Goal: Transaction & Acquisition: Purchase product/service

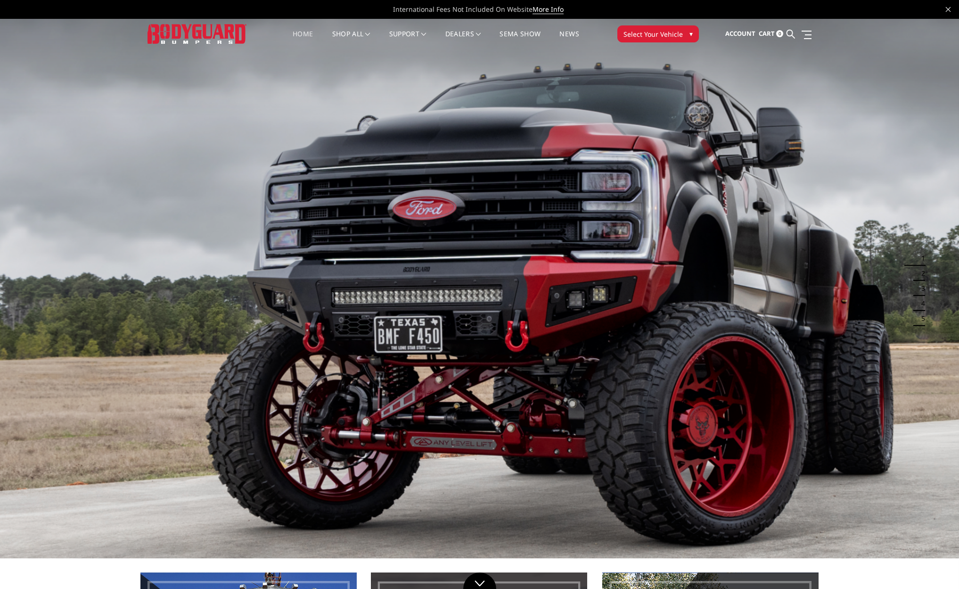
click at [670, 36] on span "Select Your Vehicle" at bounding box center [652, 34] width 59 height 10
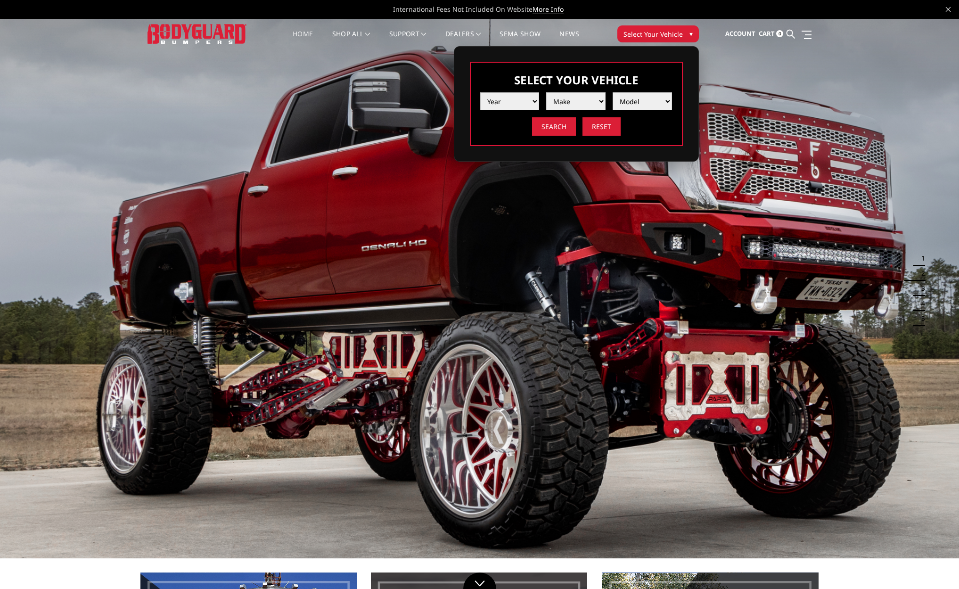
select select "yr_2021"
select select "mk_gmc"
drag, startPoint x: 569, startPoint y: 105, endPoint x: 319, endPoint y: 455, distance: 430.2
click at [639, 104] on img at bounding box center [642, 101] width 14 height 14
select select "md_sierra-2500-3500"
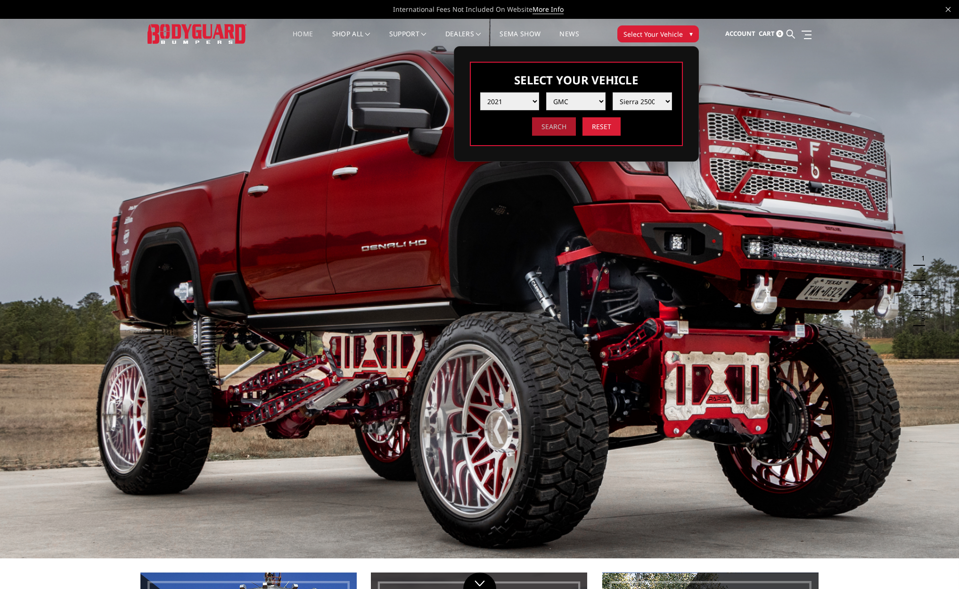
click at [558, 127] on input "Search" at bounding box center [554, 126] width 44 height 18
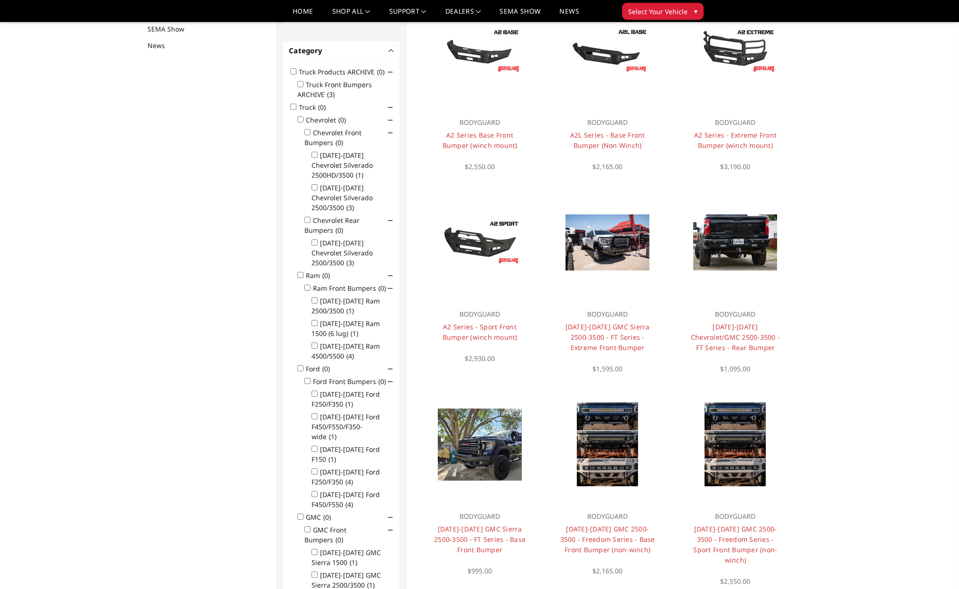
scroll to position [122, 0]
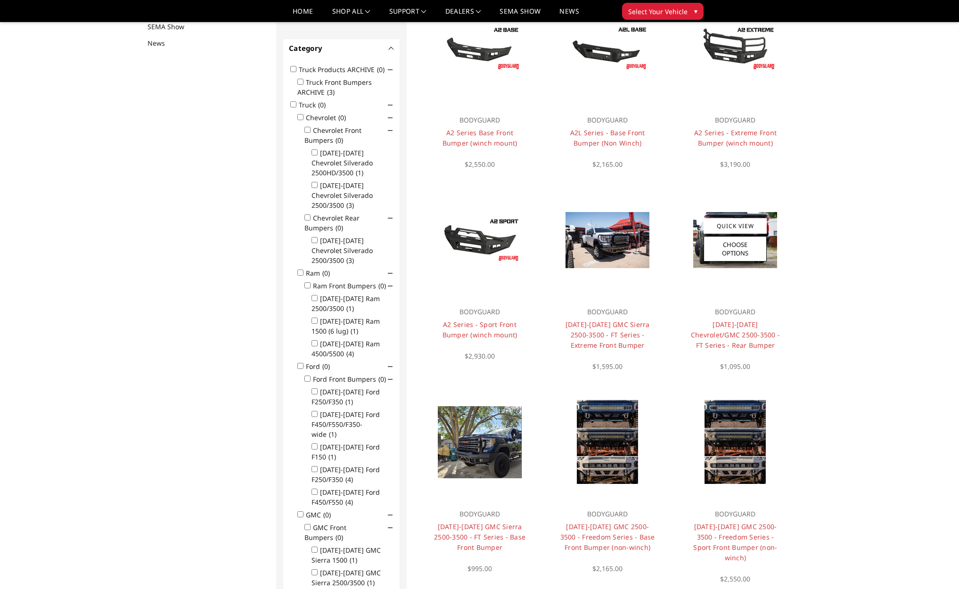
click at [729, 318] on div "BODYGUARD 2020-2025 Chevrolet/GMC 2500-3500 - FT Series - Rear Bumper $1,095.00" at bounding box center [735, 334] width 114 height 74
click at [729, 324] on link "2020-2025 Chevrolet/GMC 2500-3500 - FT Series - Rear Bumper" at bounding box center [735, 335] width 89 height 30
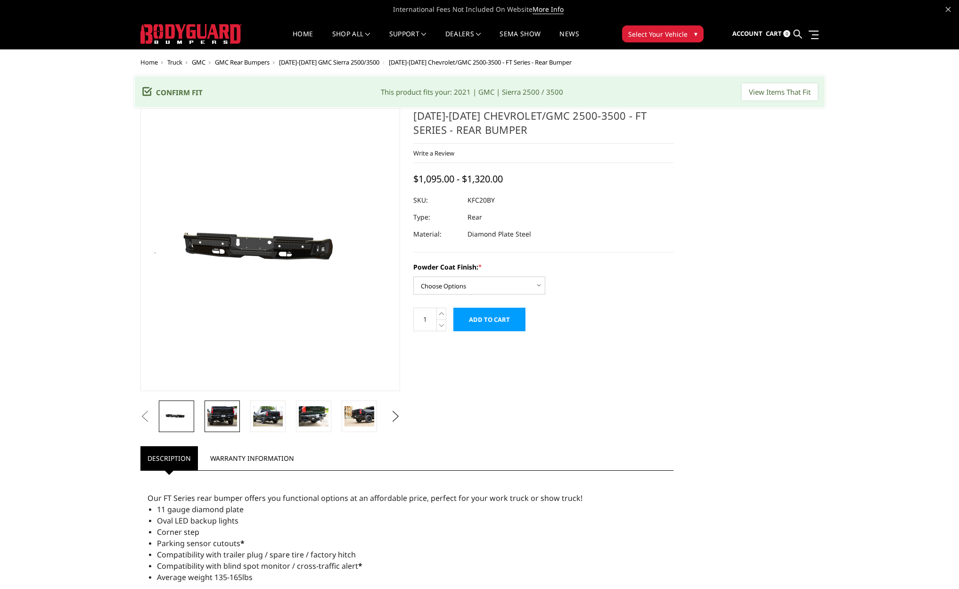
click at [218, 418] on img at bounding box center [222, 416] width 30 height 20
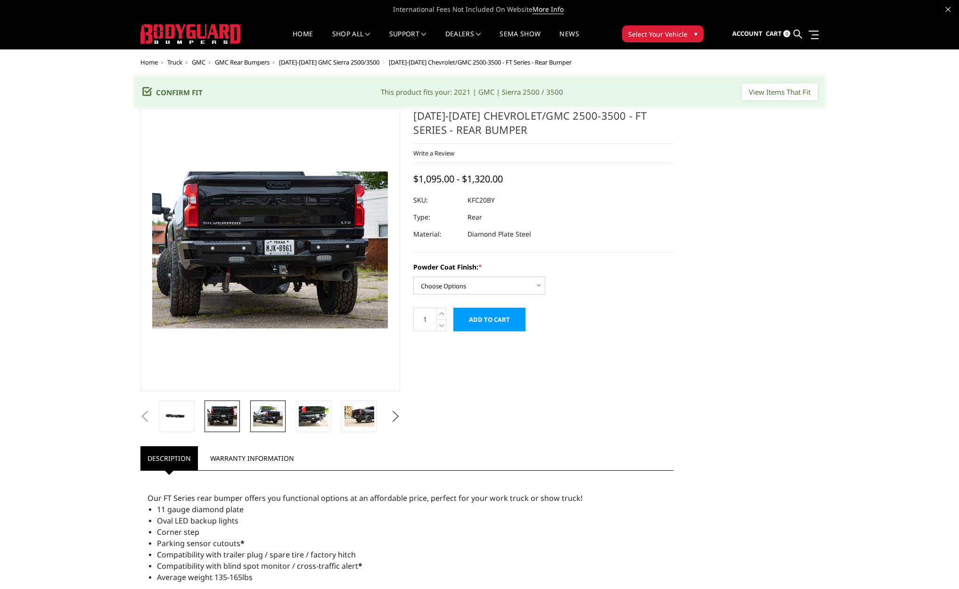
click at [268, 416] on img at bounding box center [268, 416] width 30 height 20
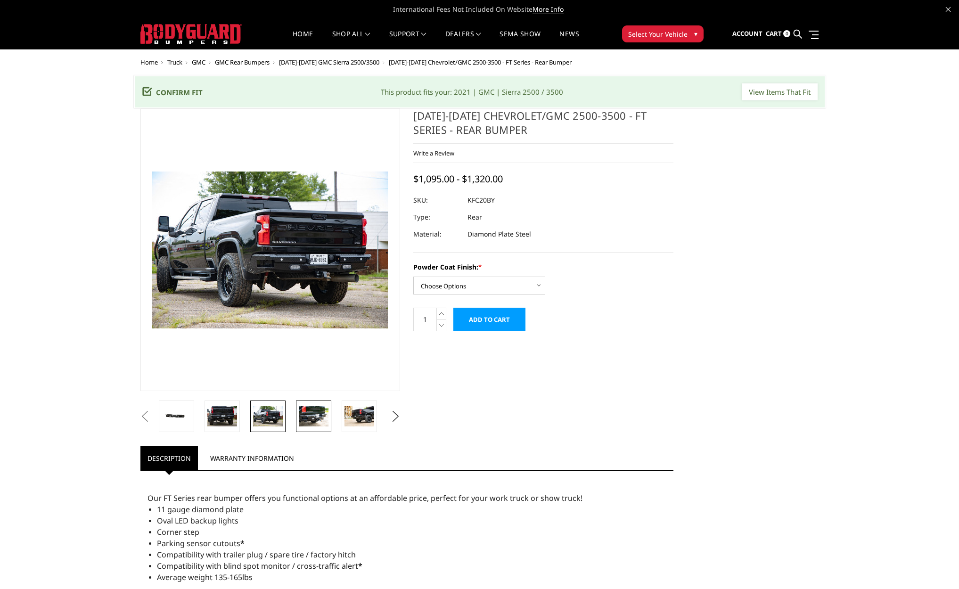
click at [312, 418] on img at bounding box center [314, 416] width 30 height 20
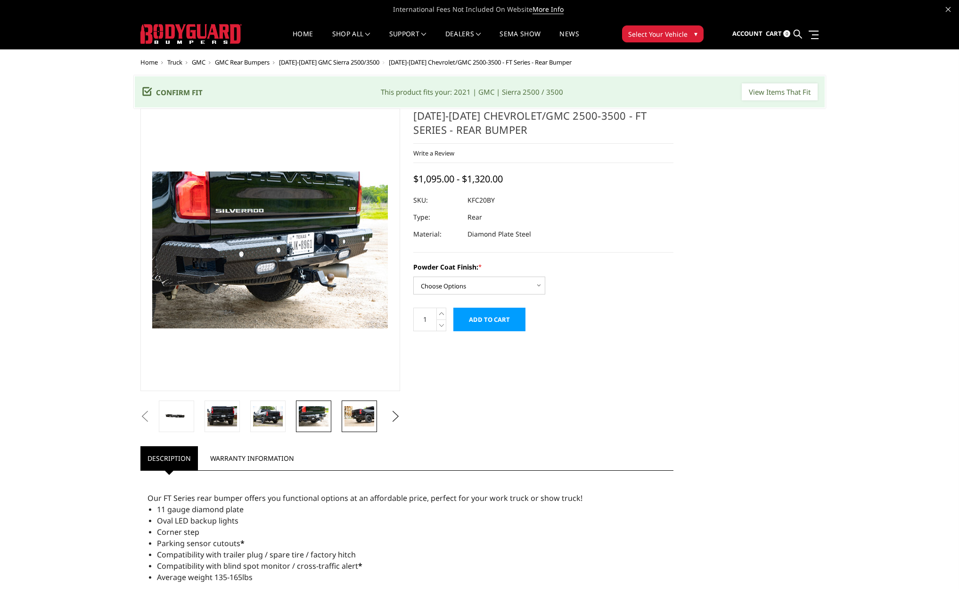
click at [358, 419] on img at bounding box center [359, 416] width 30 height 20
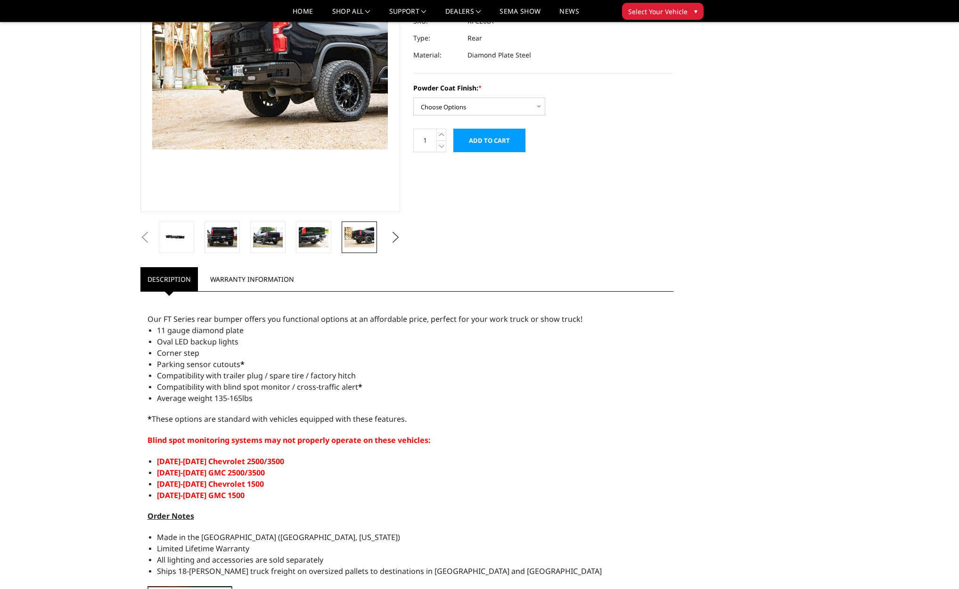
scroll to position [152, 0]
drag, startPoint x: 158, startPoint y: 459, endPoint x: 269, endPoint y: 468, distance: 111.1
click at [269, 468] on ul "2020-2025 Chevrolet 2500/3500 2020-2025 GMC 2500/3500 2019-2025 Chevrolet 1500 …" at bounding box center [412, 477] width 510 height 45
click at [242, 466] on li "2020-2025 GMC 2500/3500" at bounding box center [412, 471] width 510 height 11
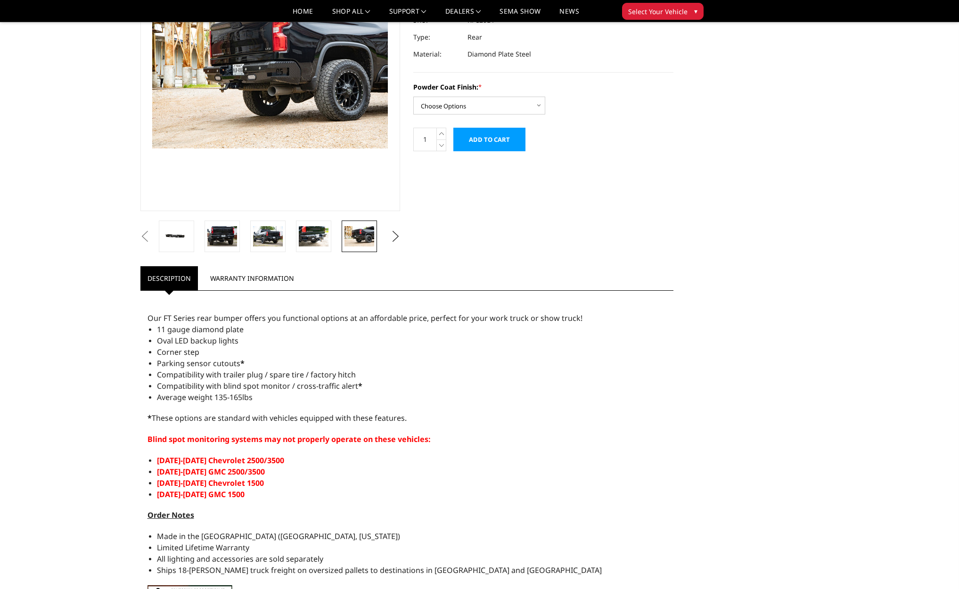
click at [242, 466] on li "2020-2025 GMC 2500/3500" at bounding box center [412, 471] width 510 height 11
drag, startPoint x: 222, startPoint y: 462, endPoint x: 290, endPoint y: 458, distance: 67.9
click at [290, 458] on li "2020-2025 Chevrolet 2500/3500" at bounding box center [412, 460] width 510 height 11
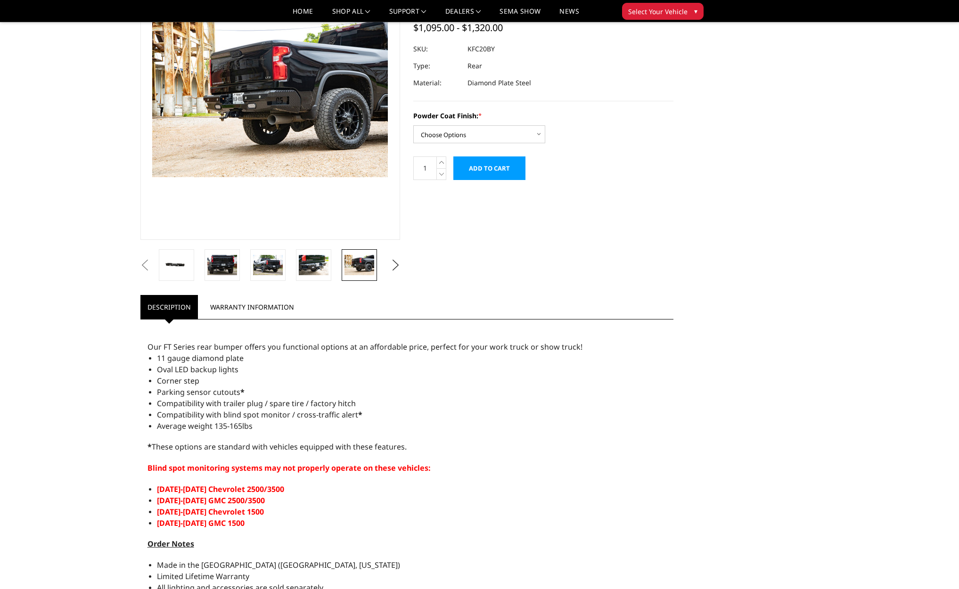
scroll to position [54, 0]
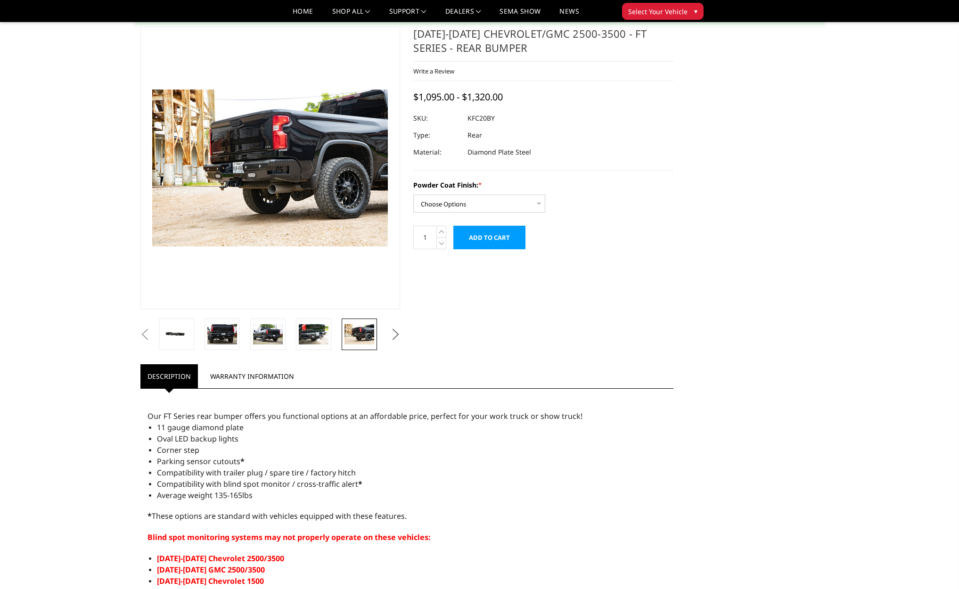
click at [393, 332] on button "Next" at bounding box center [395, 334] width 14 height 14
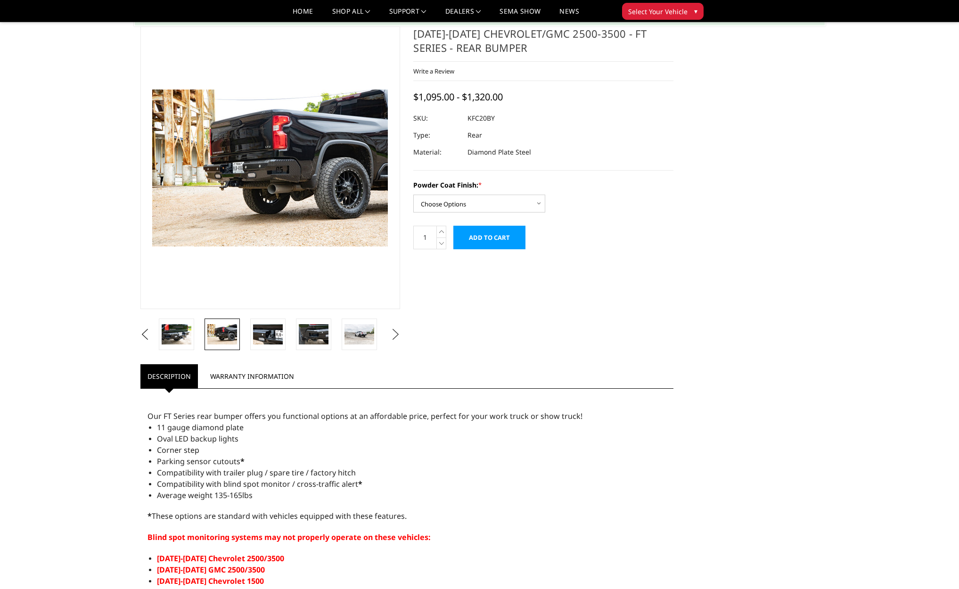
click at [393, 332] on button "Next" at bounding box center [395, 334] width 14 height 14
click at [308, 333] on img at bounding box center [314, 334] width 30 height 20
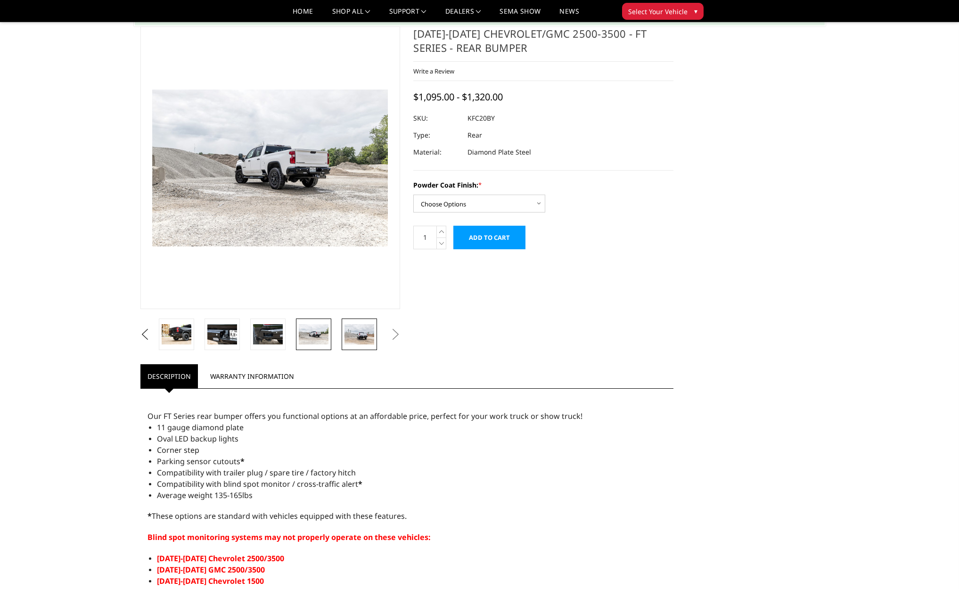
click at [355, 333] on img at bounding box center [359, 334] width 30 height 20
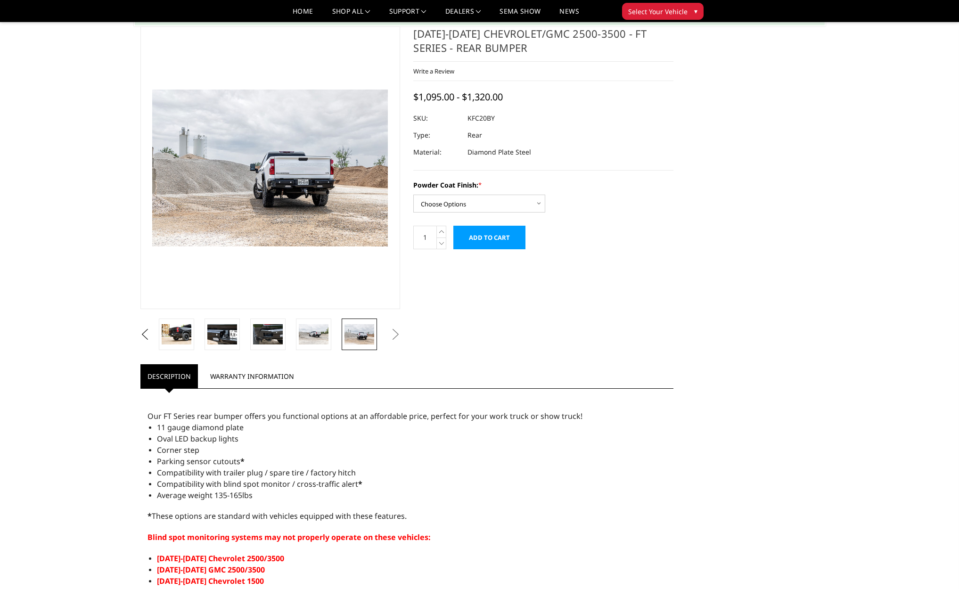
click at [396, 334] on button "Next" at bounding box center [395, 334] width 14 height 14
select select "3417"
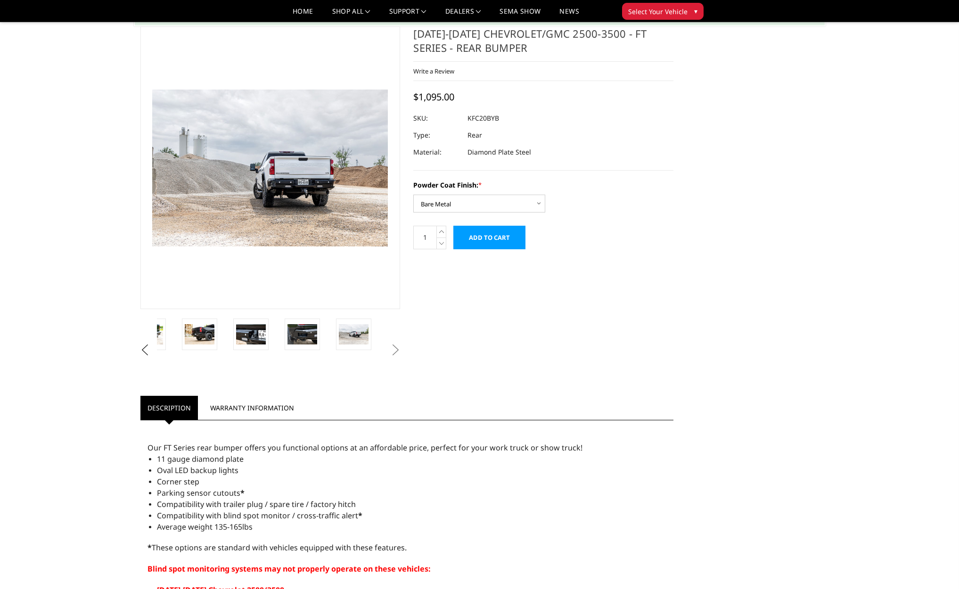
click at [574, 193] on div "Powder Coat Finish: * Choose Options Bare Metal Gloss Black Powder Coat Texture…" at bounding box center [543, 196] width 260 height 33
click at [396, 340] on ul "Previous Next" at bounding box center [270, 349] width 265 height 63
click at [307, 333] on img at bounding box center [302, 334] width 30 height 20
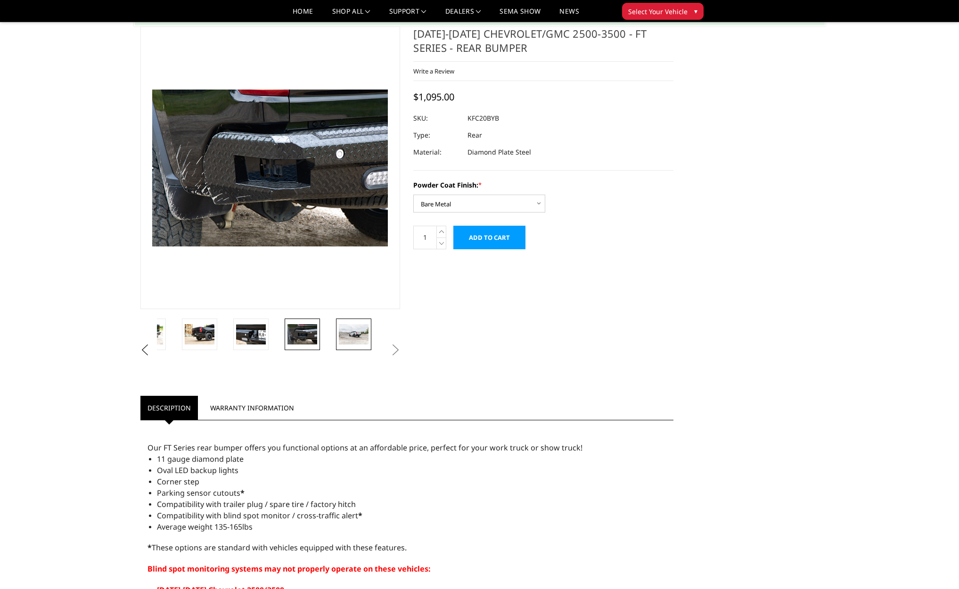
click at [366, 334] on img at bounding box center [354, 334] width 30 height 20
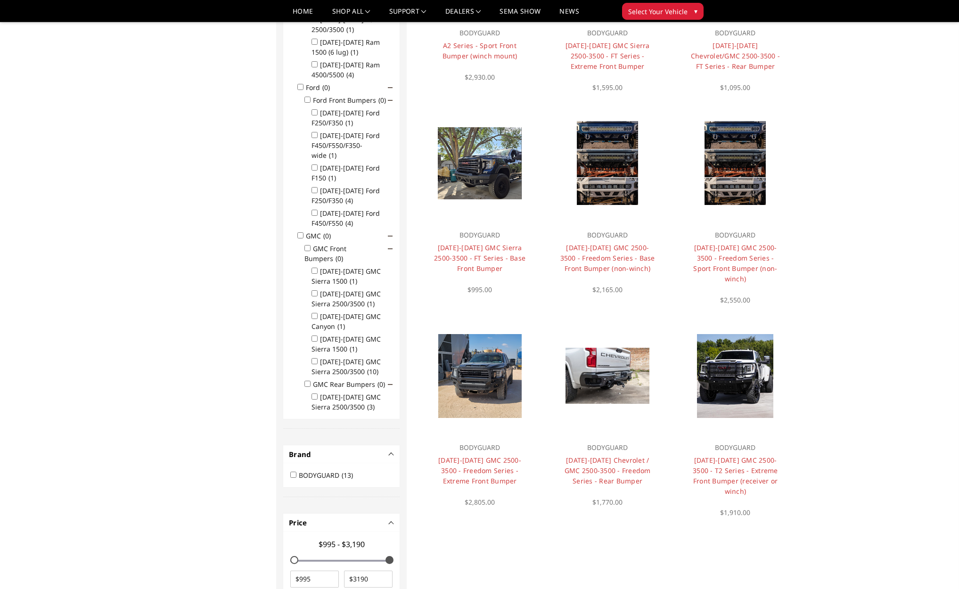
scroll to position [403, 0]
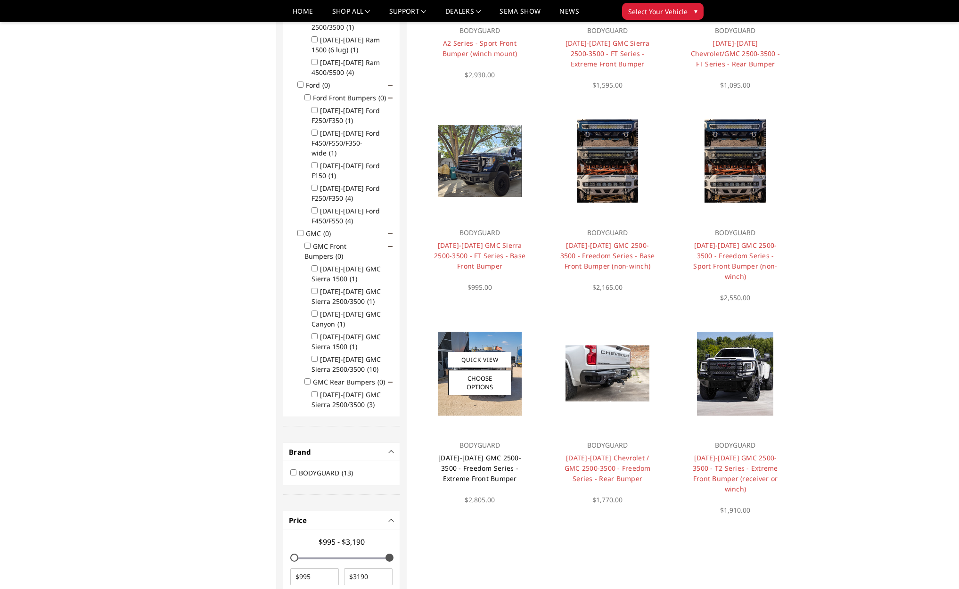
click at [503, 453] on link "2020-2023 GMC 2500-3500 - Freedom Series - Extreme Front Bumper" at bounding box center [479, 468] width 83 height 30
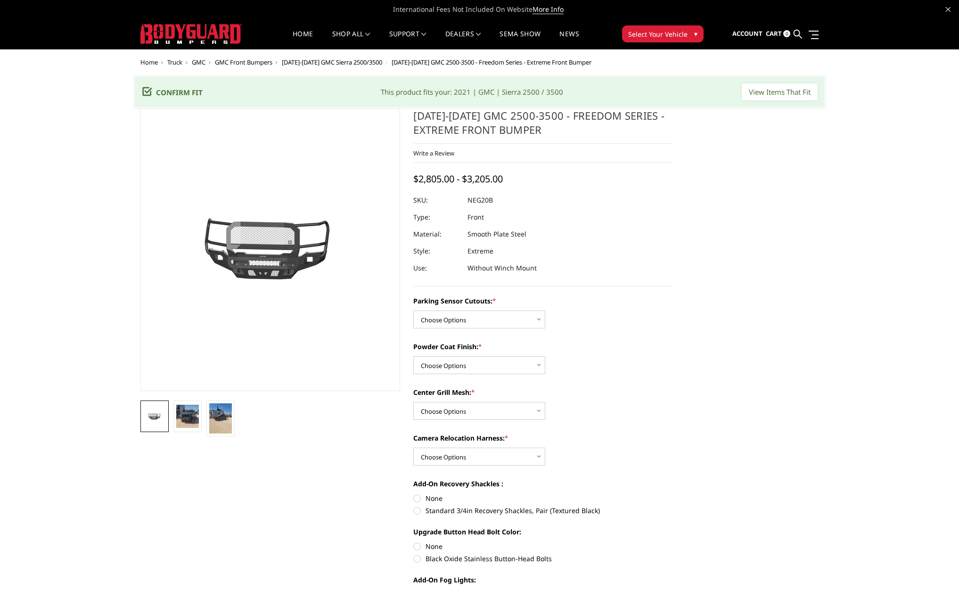
click at [202, 423] on li at bounding box center [187, 416] width 33 height 32
click at [220, 418] on img at bounding box center [220, 418] width 23 height 30
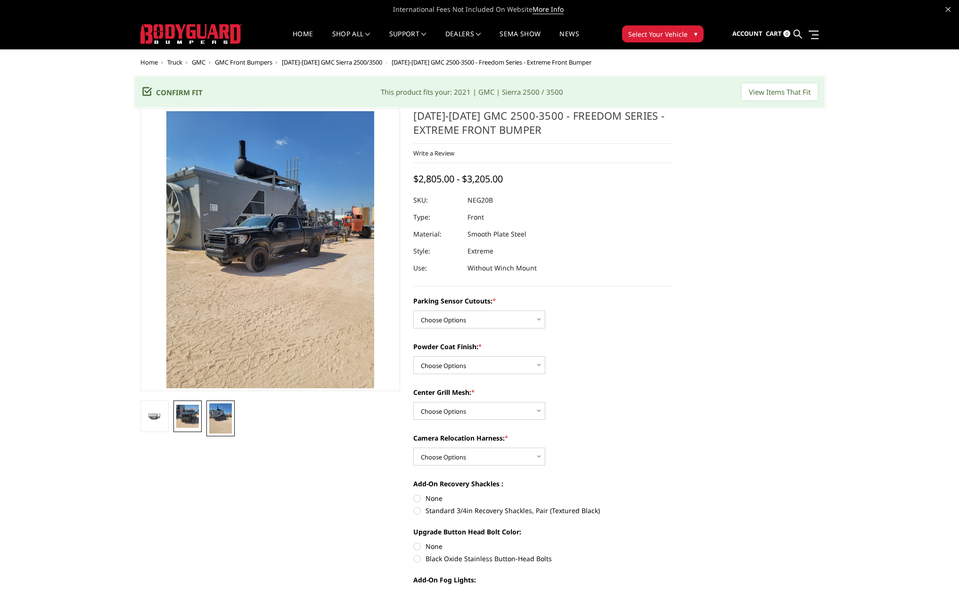
click at [192, 417] on img at bounding box center [187, 416] width 23 height 23
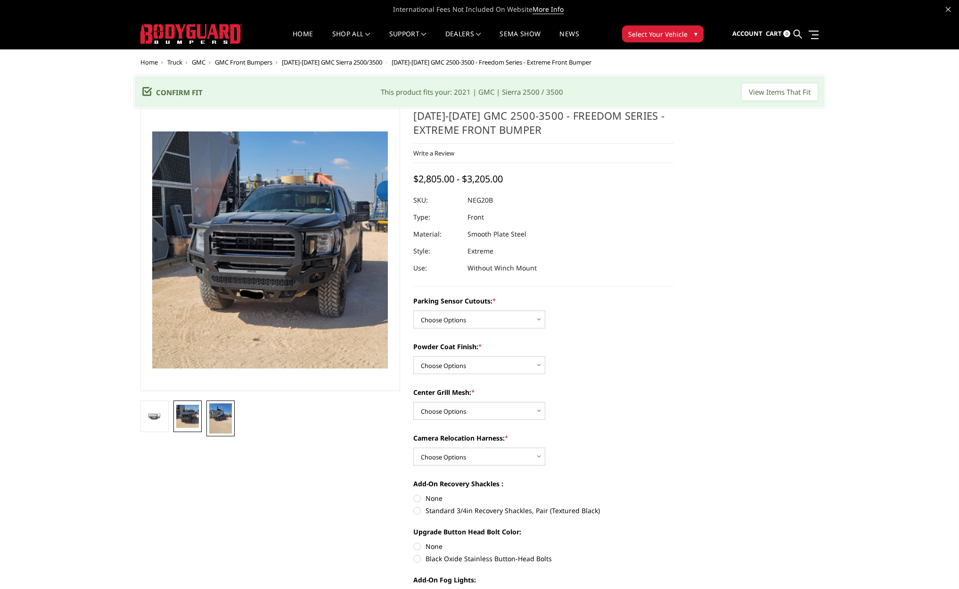
click at [221, 414] on img at bounding box center [220, 418] width 23 height 30
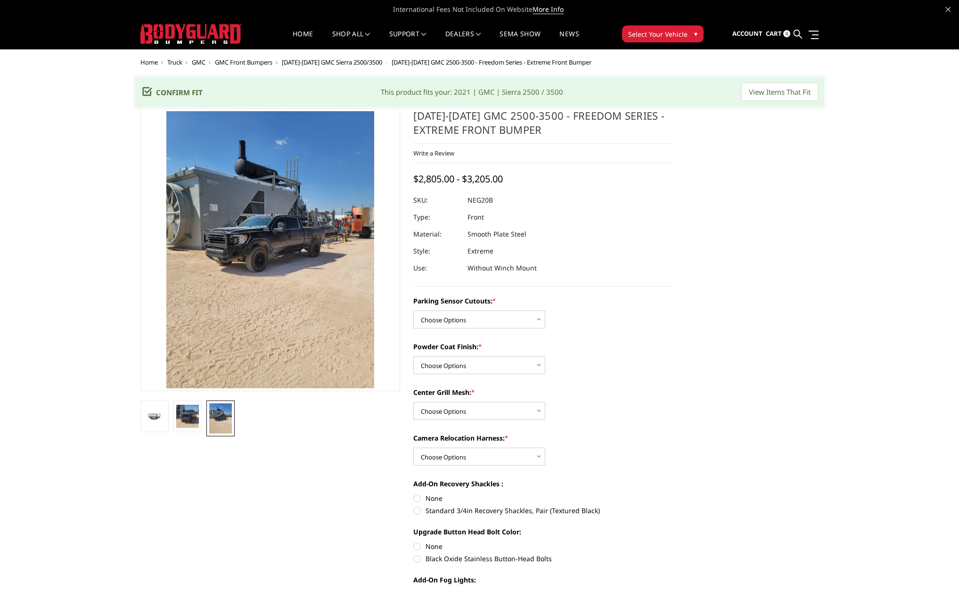
click at [587, 250] on dl "SKU: NEG20B UPC: Type: Front Material: Smooth Plate Steel Style: Extreme Use: W…" at bounding box center [543, 234] width 260 height 85
select select "2882"
select select "2883"
select select "2886"
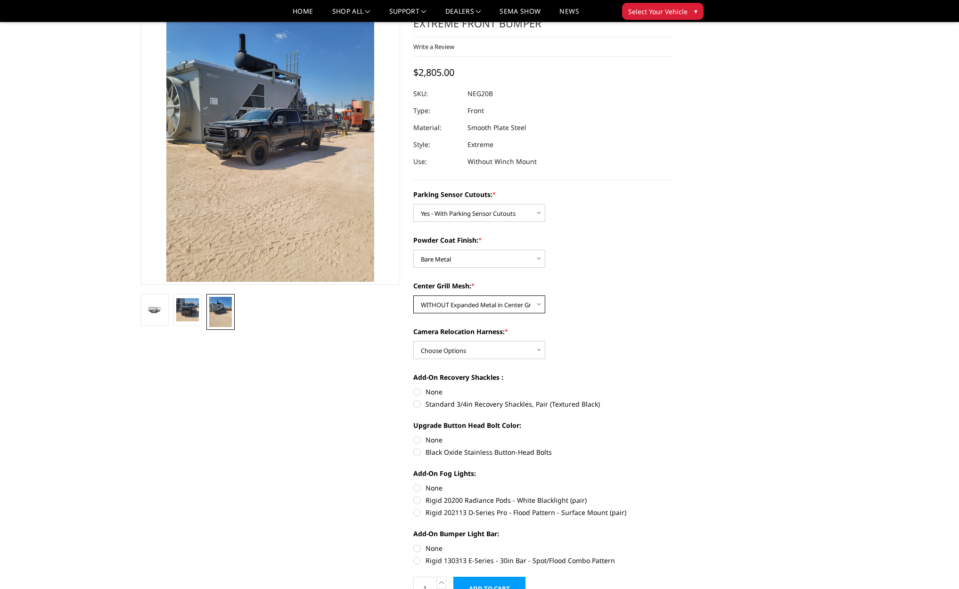
scroll to position [85, 0]
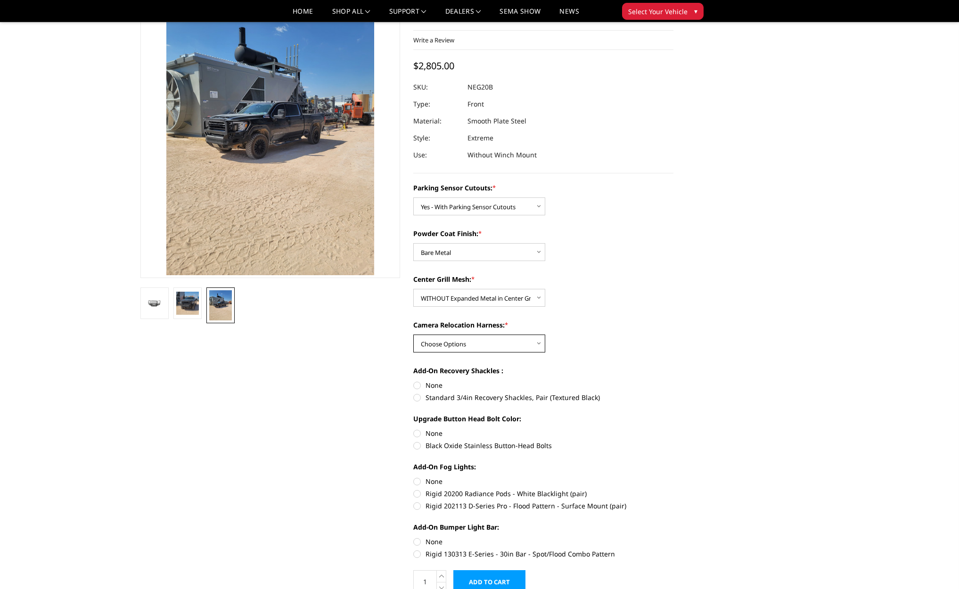
select select "2887"
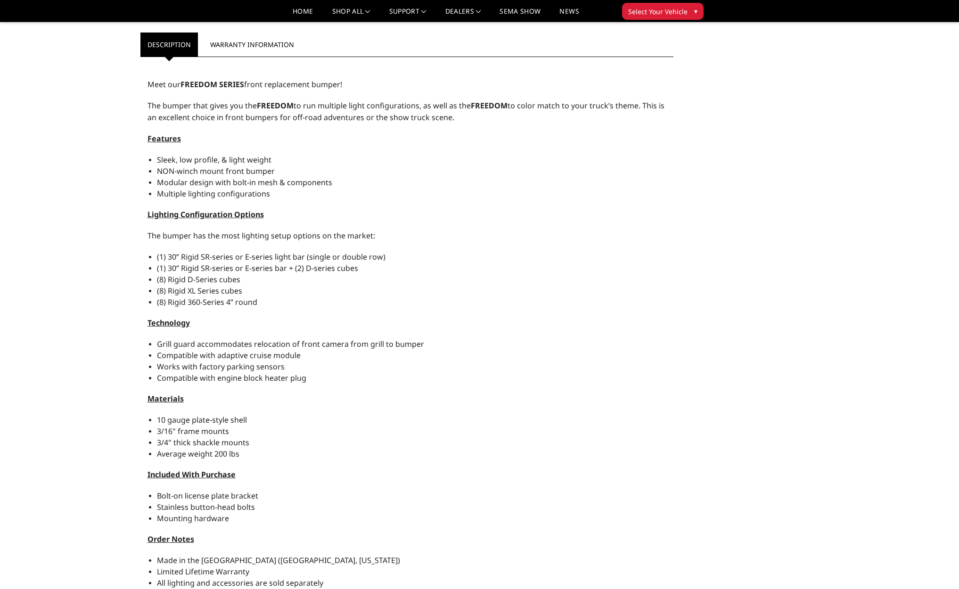
scroll to position [684, 0]
